Goal: Find specific page/section: Find specific page/section

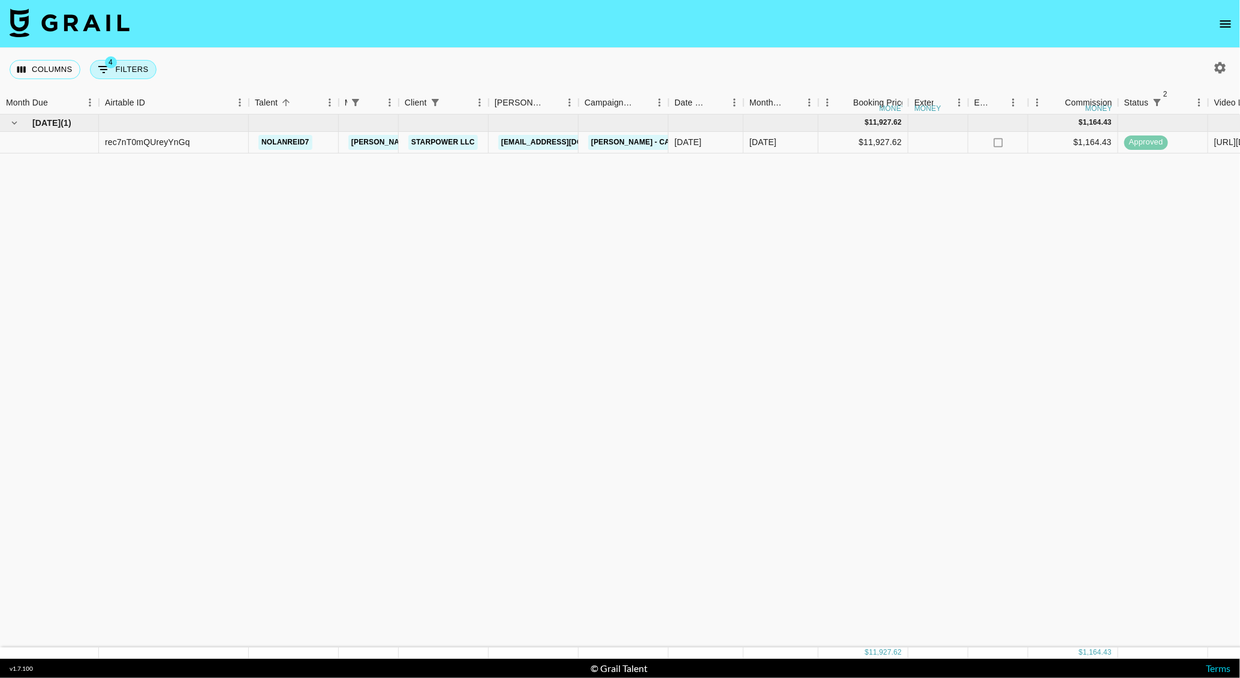
click at [138, 62] on button "4 Filters" at bounding box center [123, 69] width 67 height 19
select select "managerIds"
select select "status"
select select "not"
select select "declined"
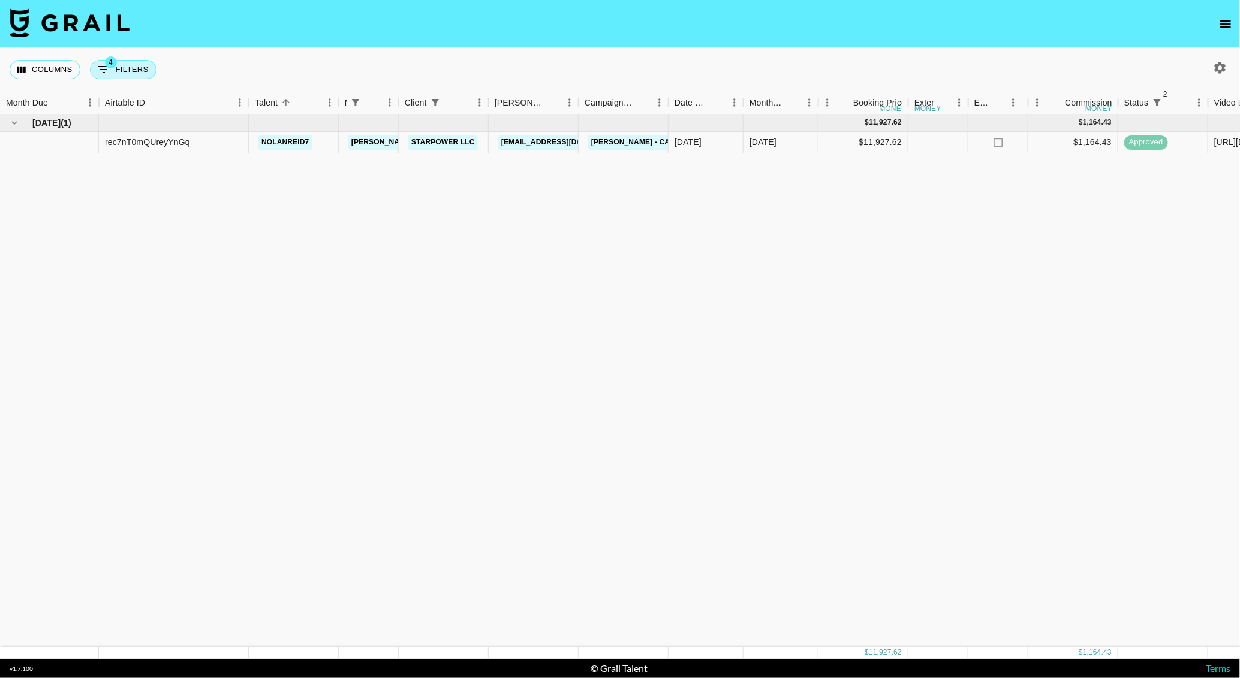
select select "status"
select select "not"
select select "cancelled"
select select "clientId"
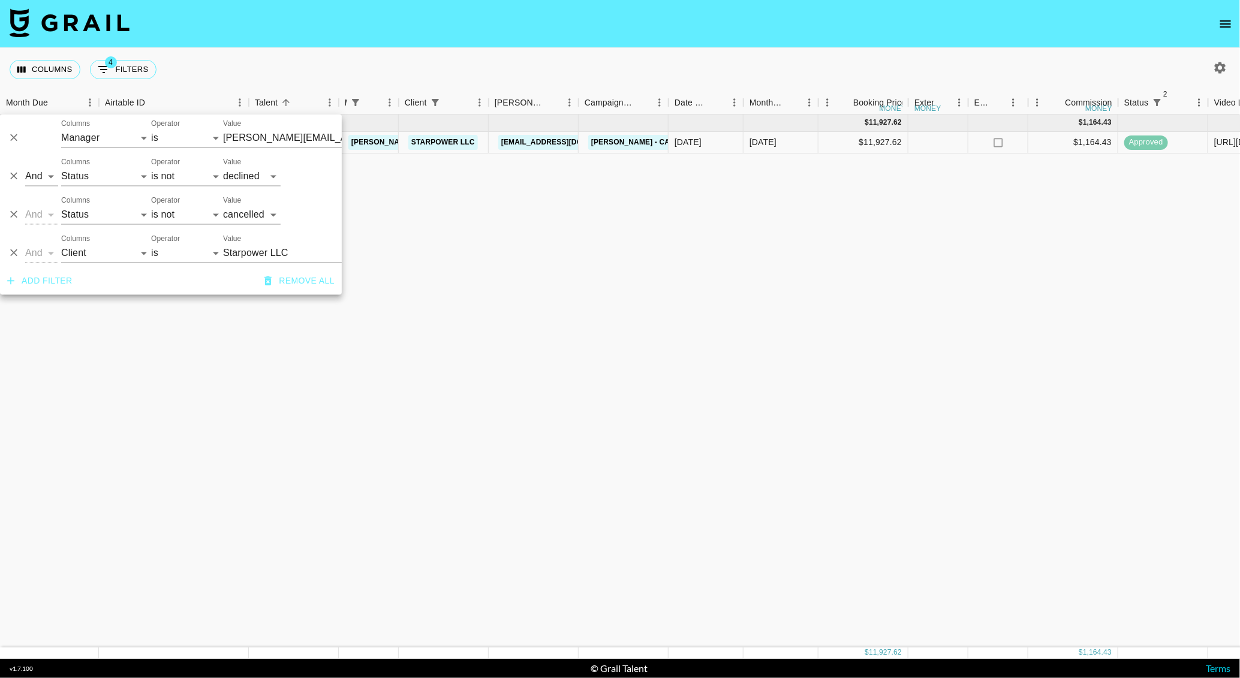
click at [11, 249] on icon "Delete" at bounding box center [13, 252] width 7 height 7
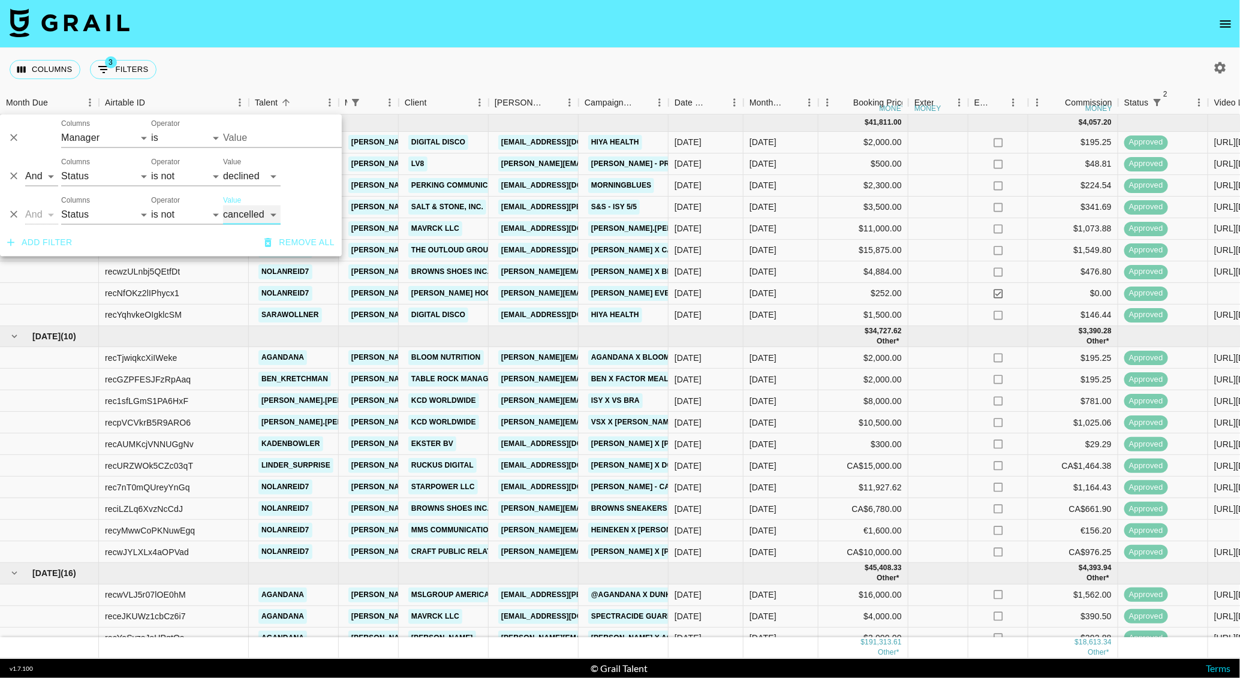
type input "[PERSON_NAME][EMAIL_ADDRESS][DOMAIN_NAME]"
click at [553, 56] on div "Columns 3 Filters + Booking" at bounding box center [620, 69] width 1240 height 43
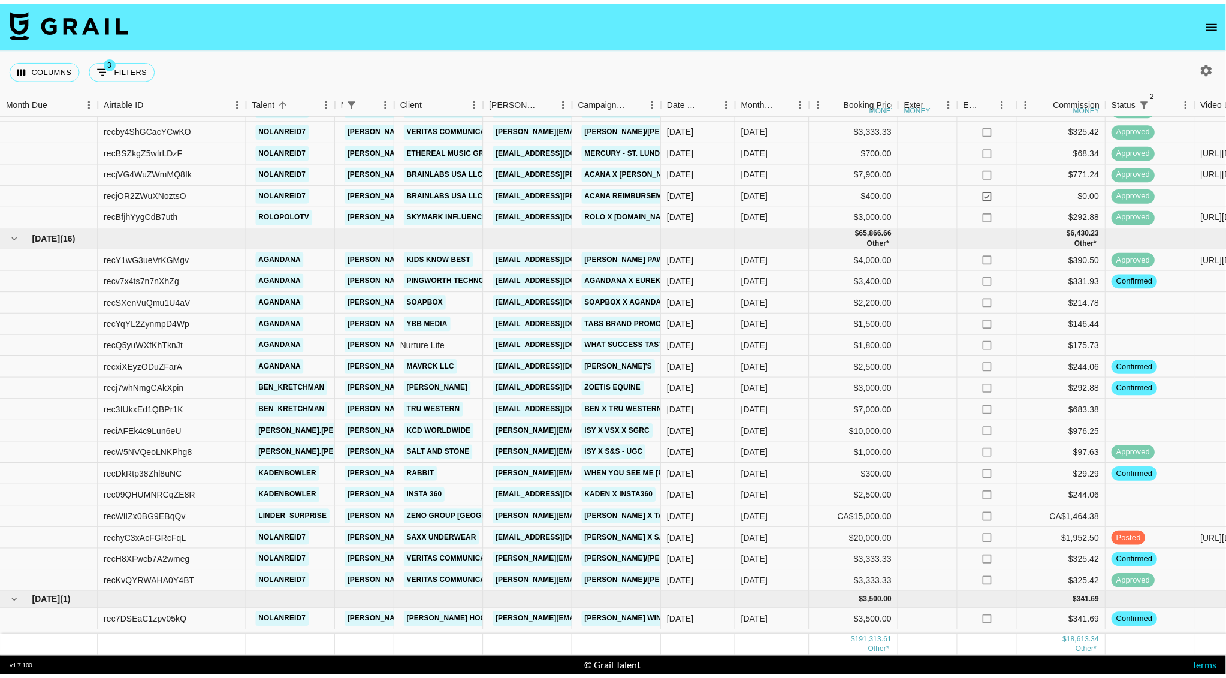
scroll to position [712, 0]
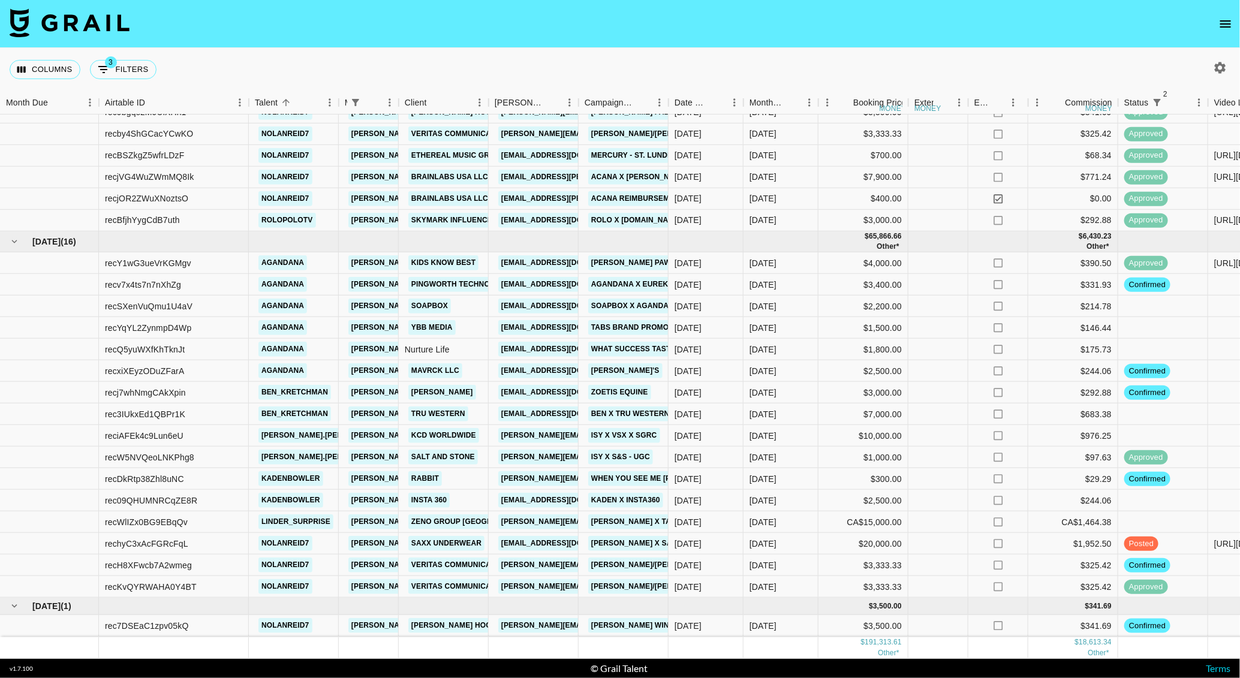
click at [1231, 11] on nav at bounding box center [620, 24] width 1240 height 48
click at [1226, 23] on icon "open drawer" at bounding box center [1225, 23] width 11 height 7
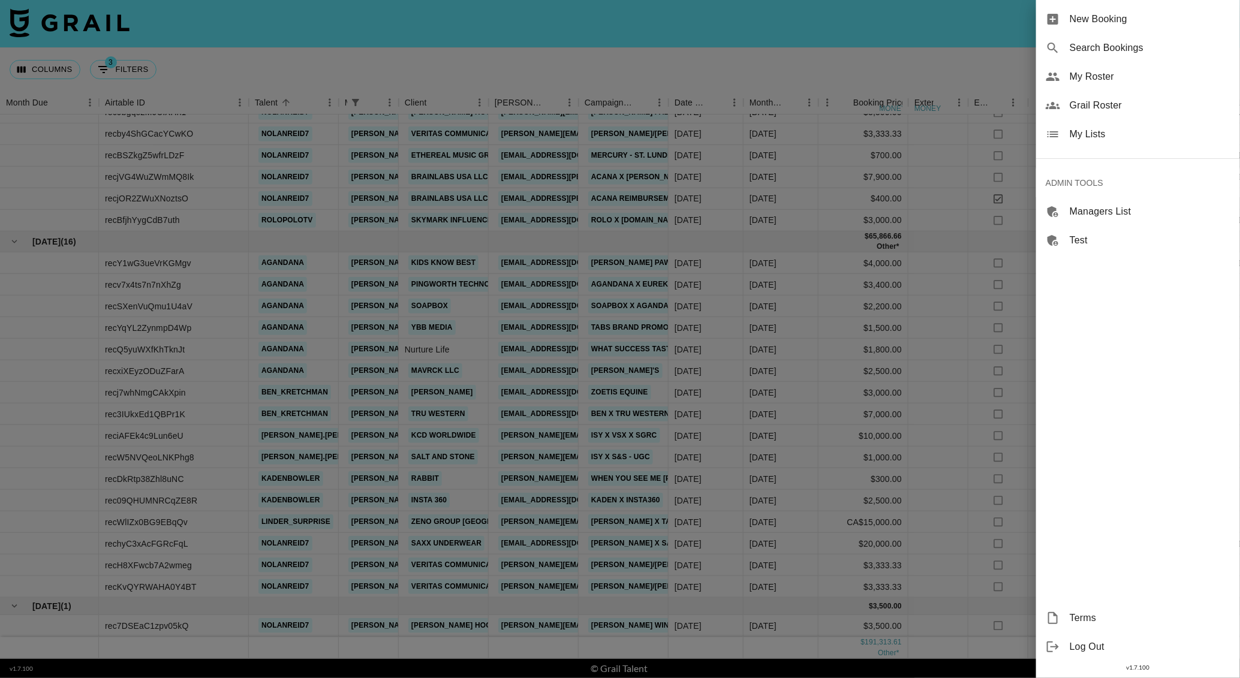
click at [1096, 76] on span "My Roster" at bounding box center [1149, 77] width 161 height 14
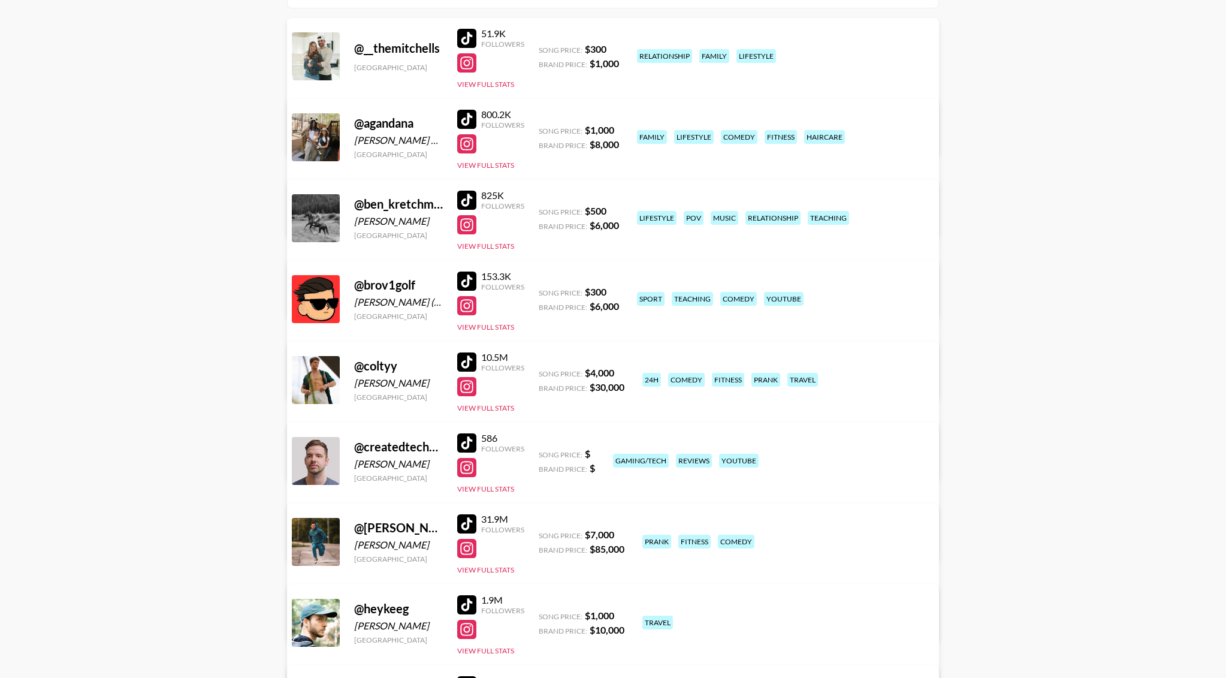
scroll to position [176, 0]
